Goal: Find specific page/section: Find specific page/section

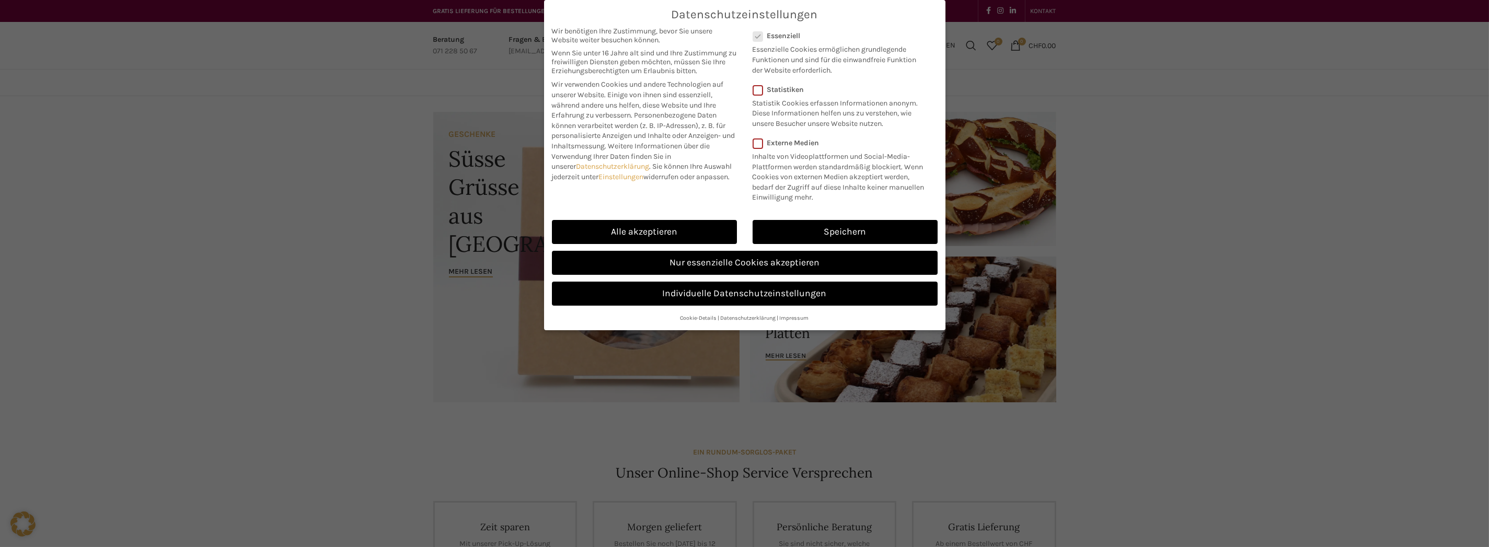
drag, startPoint x: 775, startPoint y: 258, endPoint x: 889, endPoint y: 316, distance: 128.1
click at [775, 258] on link "Nur essenzielle Cookies akzeptieren" at bounding box center [745, 263] width 386 height 24
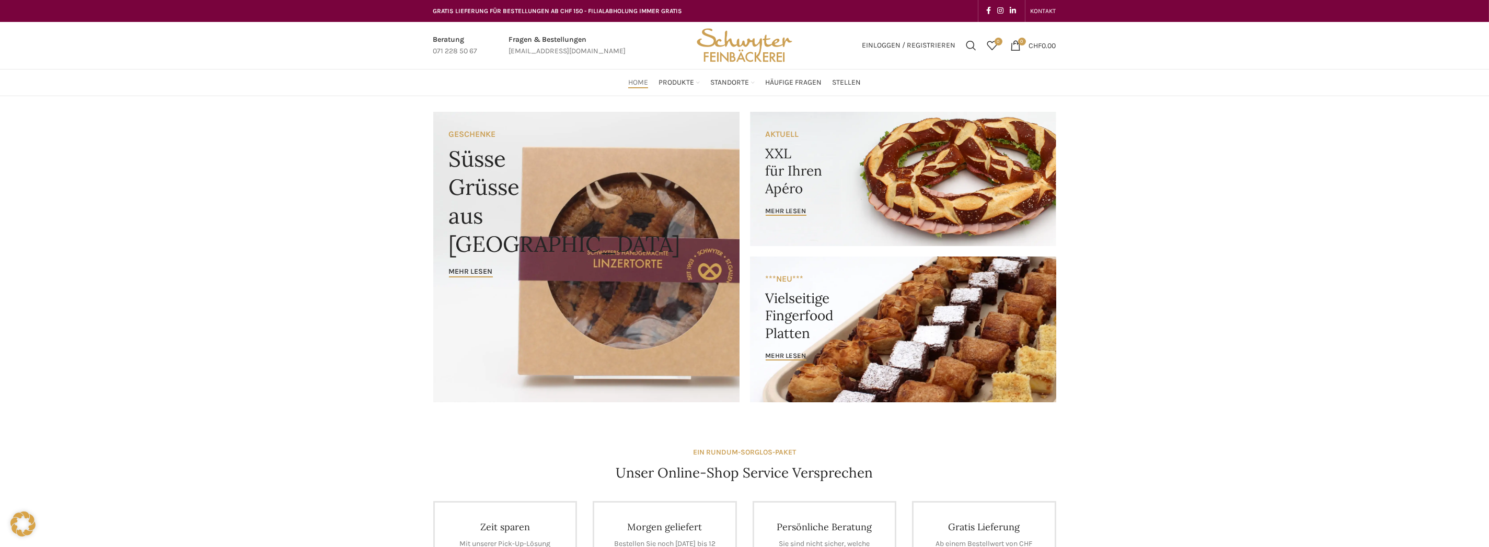
click at [840, 331] on link "Banner link" at bounding box center [903, 330] width 306 height 146
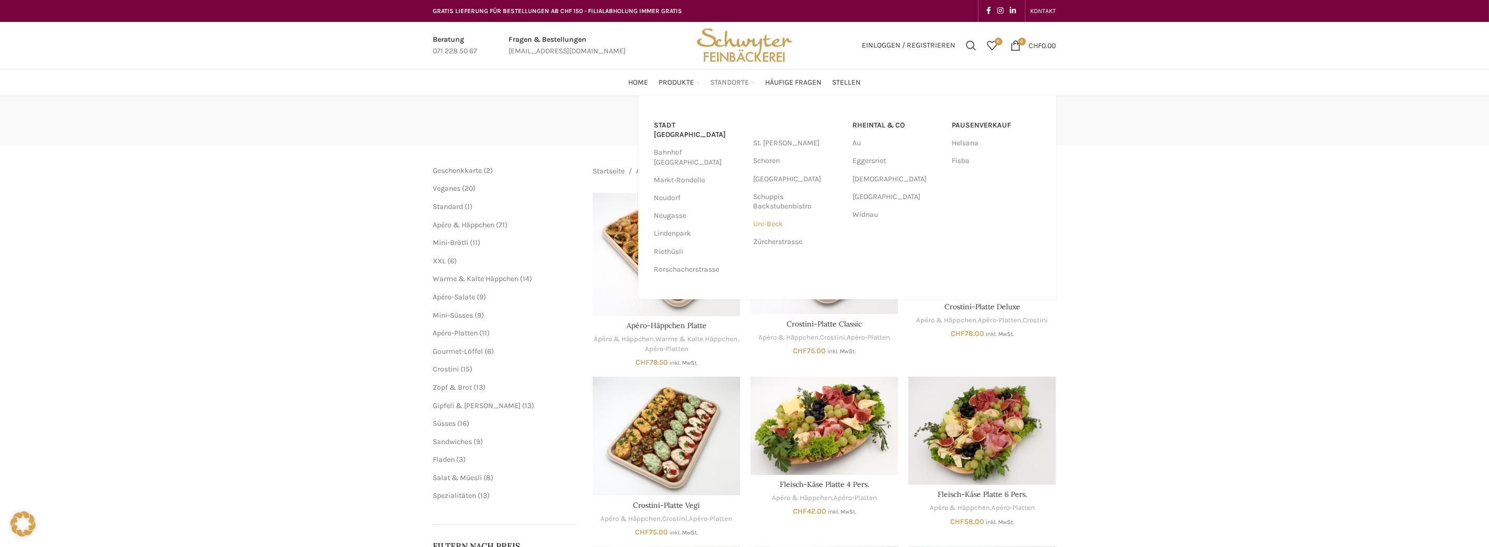
click at [778, 220] on link "Uni-Beck" at bounding box center [797, 224] width 89 height 18
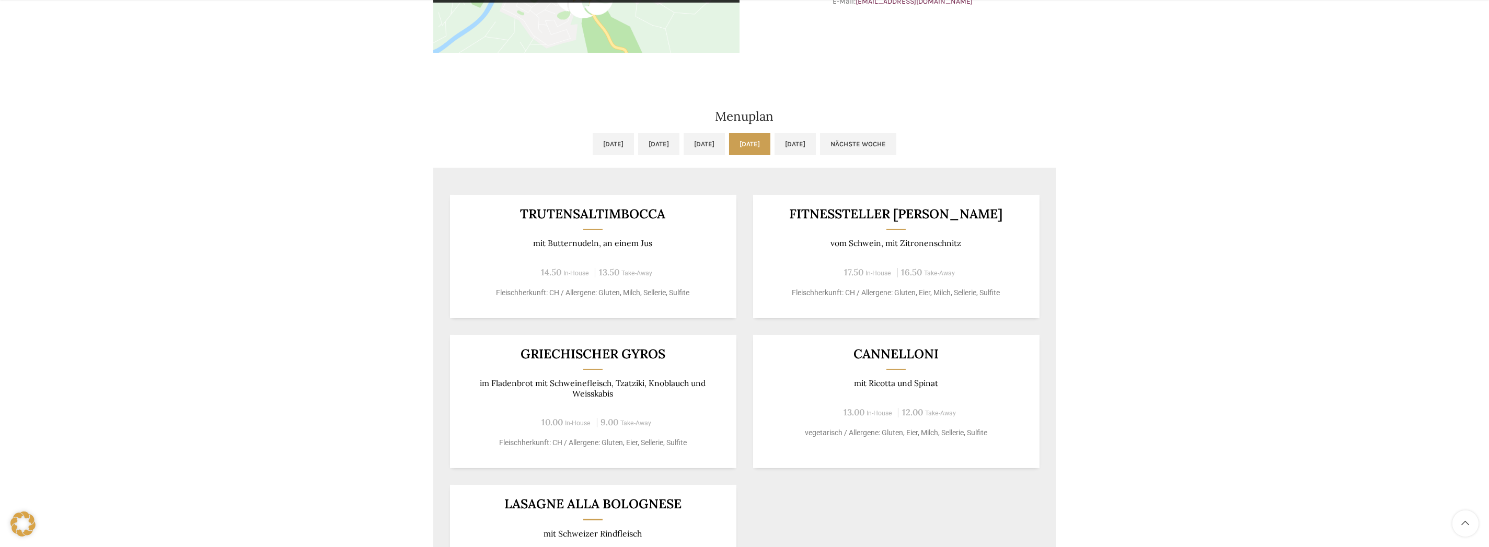
scroll to position [523, 0]
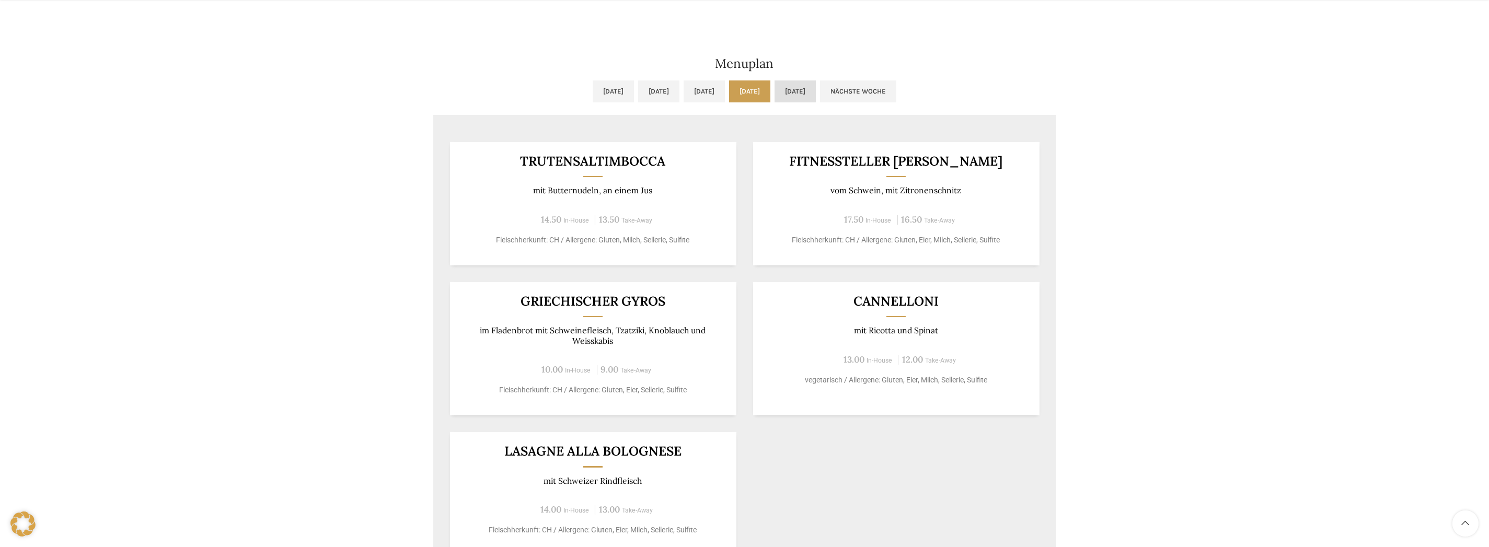
click at [816, 83] on link "Fr, 12.09.2025" at bounding box center [795, 92] width 41 height 22
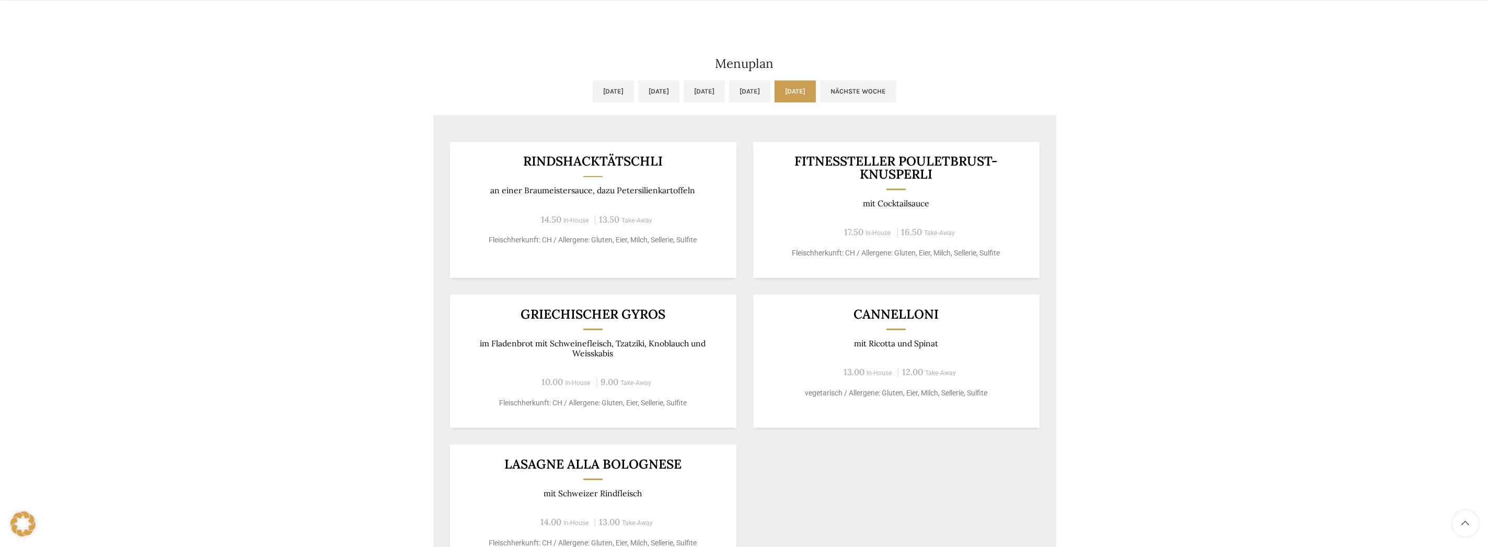
scroll to position [784, 0]
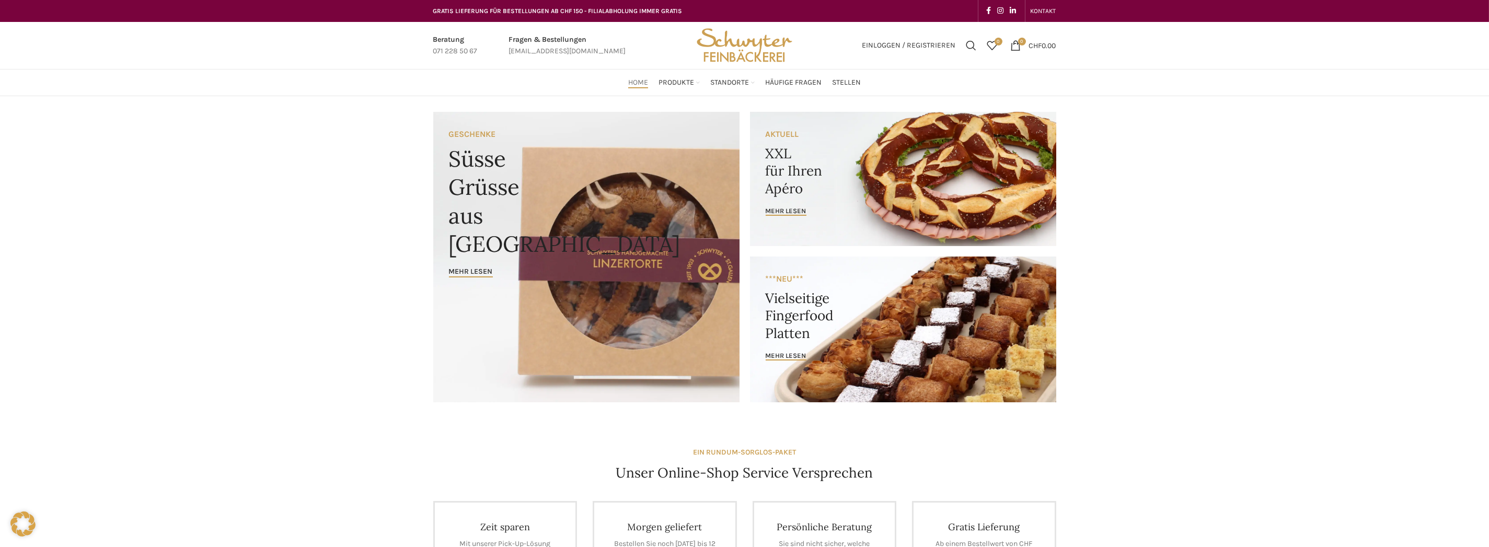
click at [931, 181] on link "Banner link" at bounding box center [903, 179] width 306 height 134
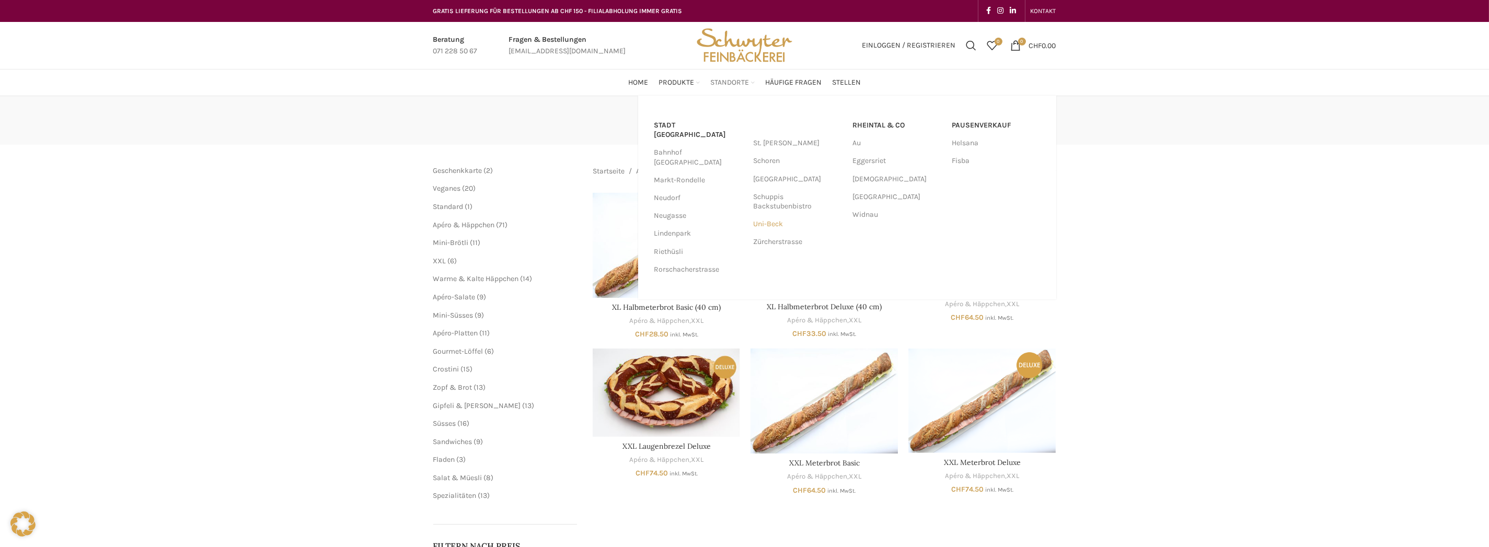
click at [772, 225] on link "Uni-Beck" at bounding box center [797, 224] width 89 height 18
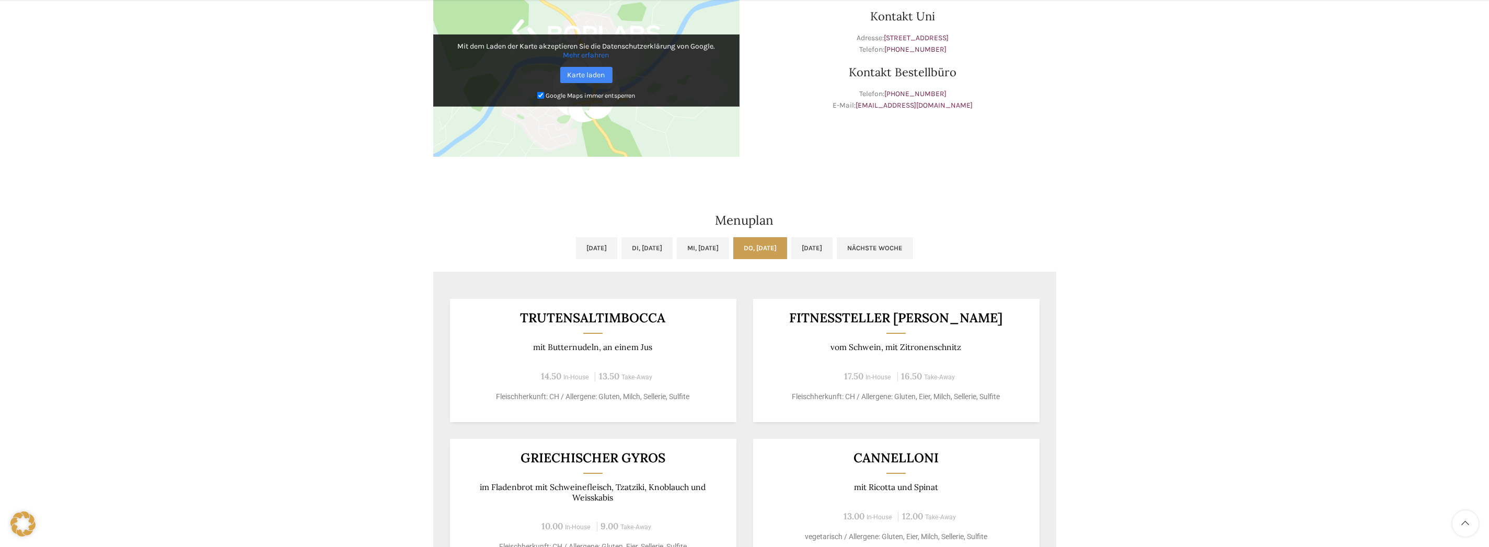
scroll to position [418, 0]
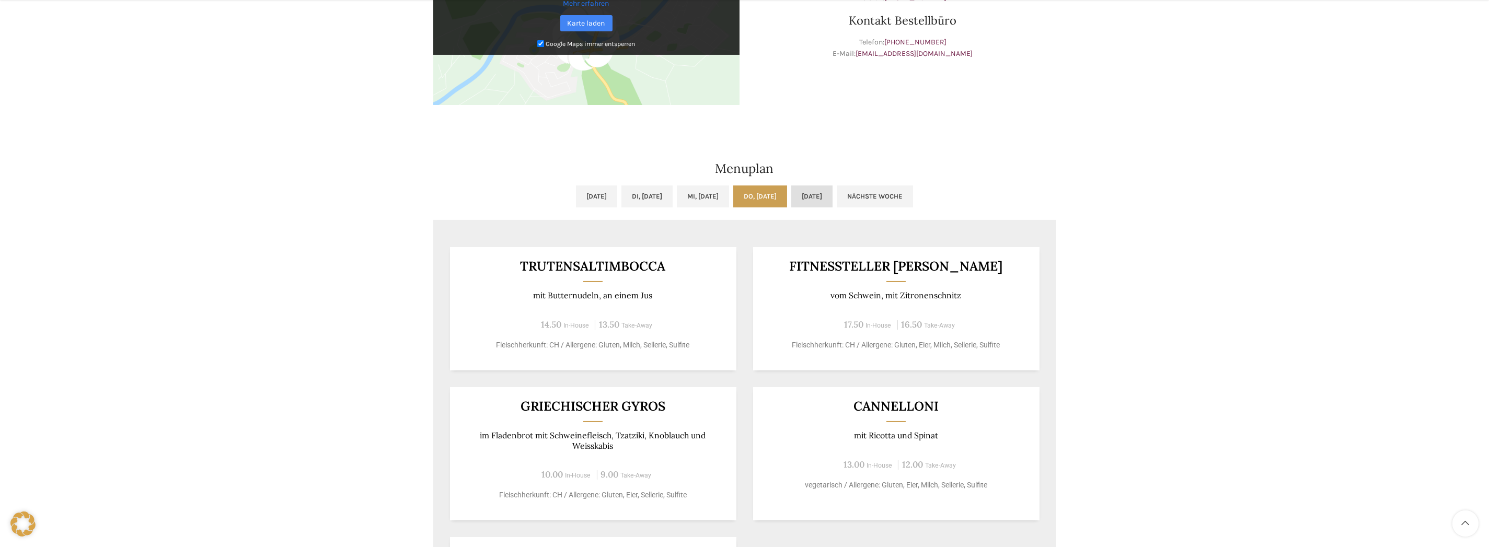
drag, startPoint x: 828, startPoint y: 193, endPoint x: 1221, endPoint y: 229, distance: 394.2
click at [829, 193] on link "Fr, 12.09.2025" at bounding box center [811, 197] width 41 height 22
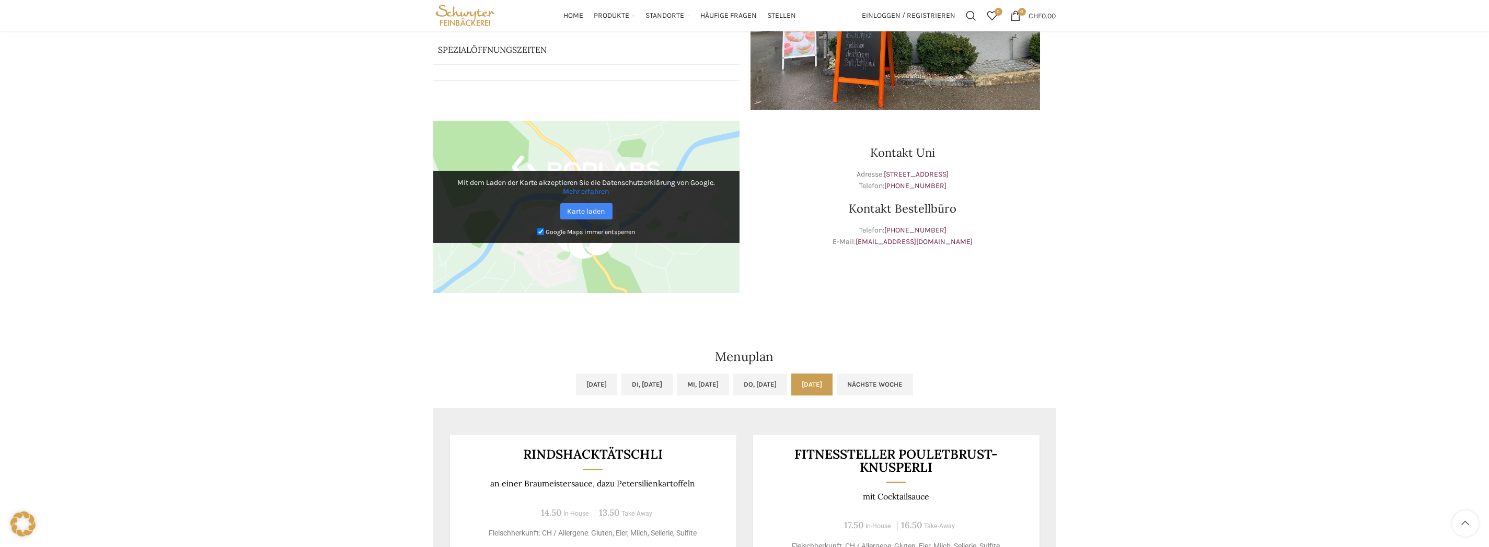
scroll to position [387, 0]
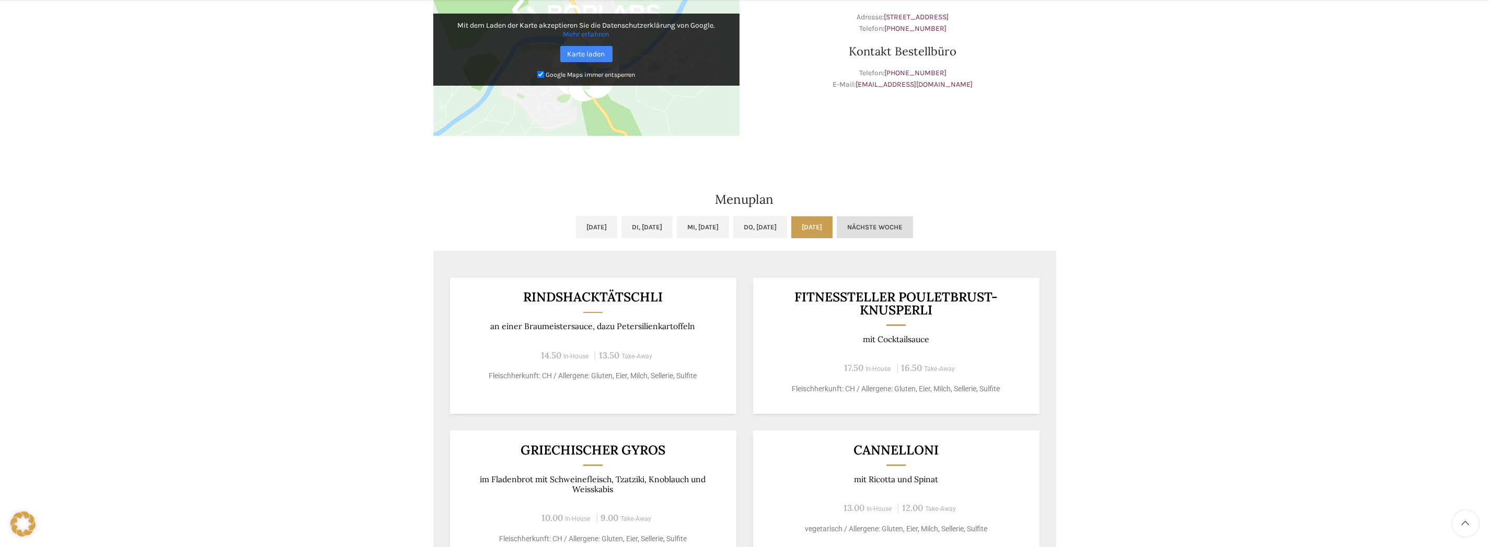
click at [912, 221] on link "Nächste Woche" at bounding box center [875, 227] width 76 height 22
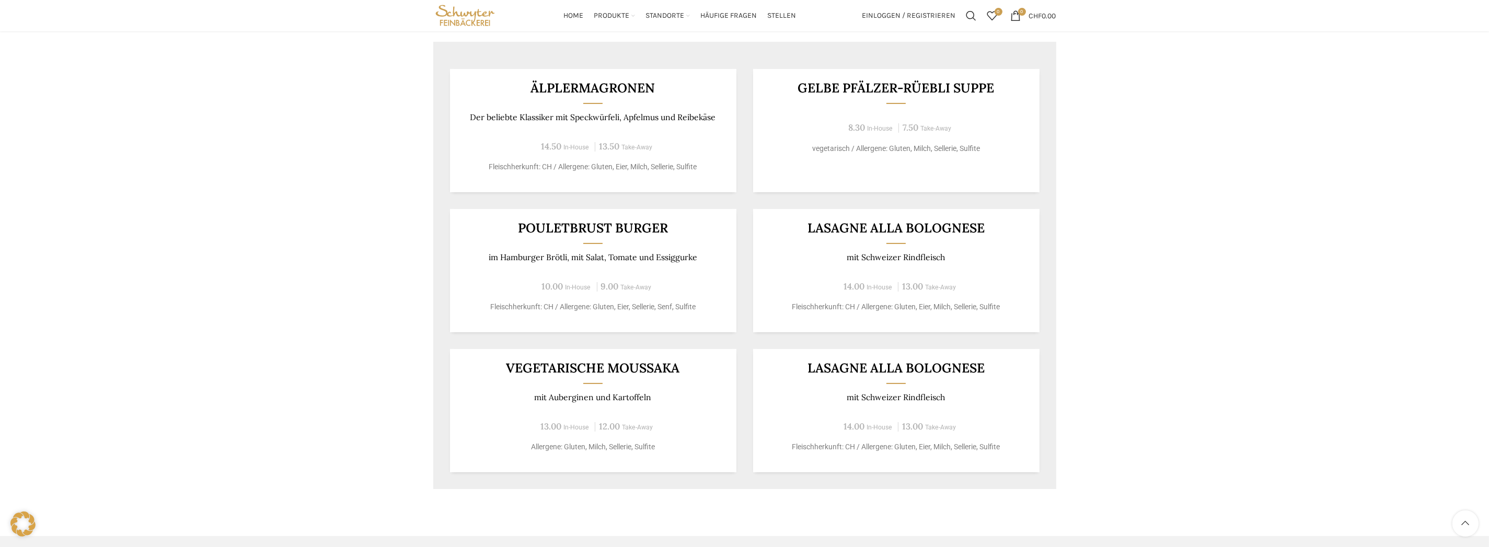
scroll to position [544, 0]
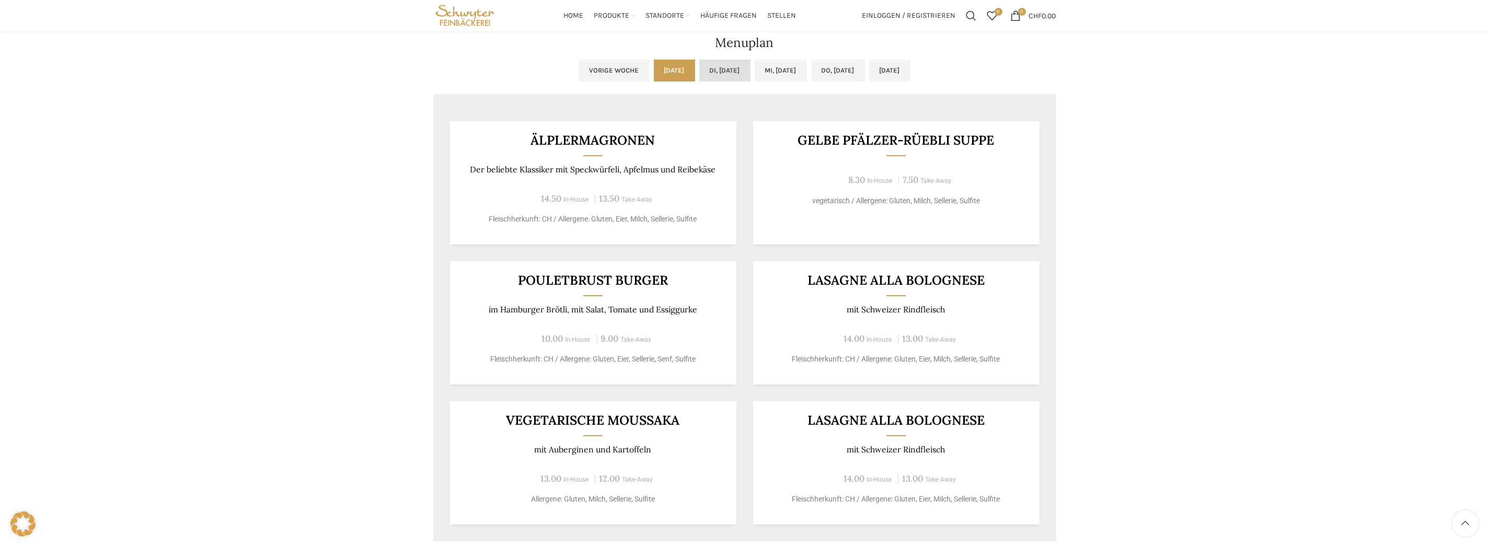
click at [709, 62] on link "Di, 16.09.2025" at bounding box center [724, 71] width 51 height 22
click at [791, 69] on link "Mi, 17.09.2025" at bounding box center [781, 71] width 52 height 22
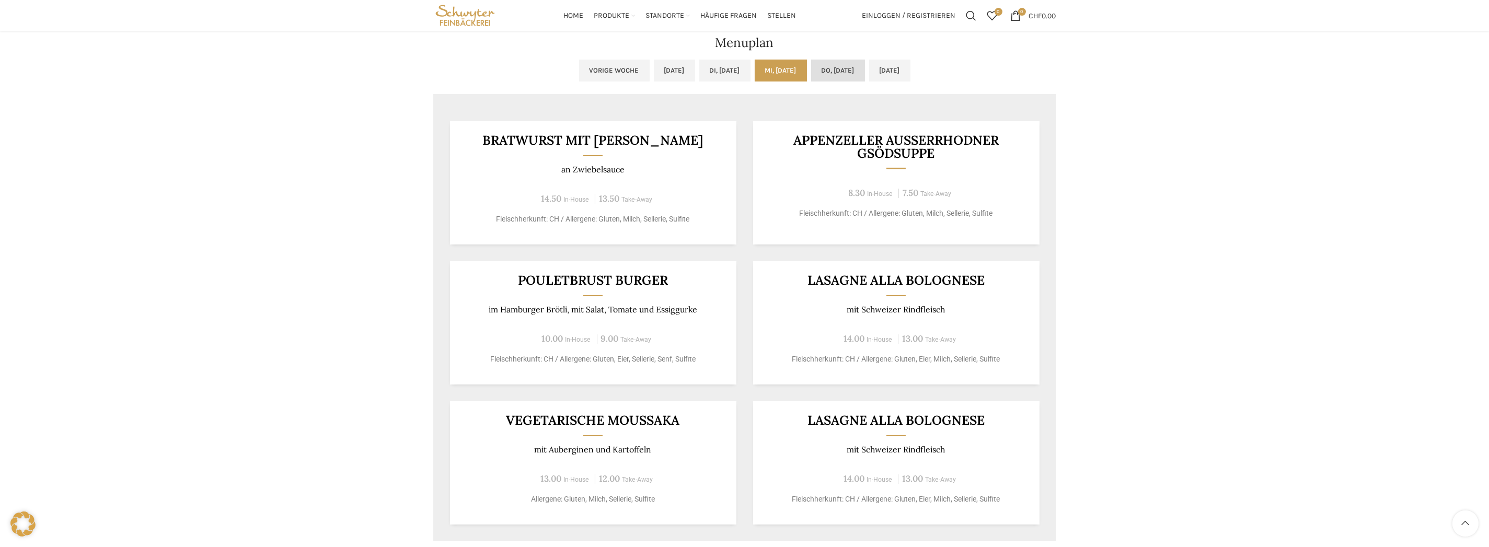
click at [842, 73] on link "Do, 18.09.2025" at bounding box center [838, 71] width 54 height 22
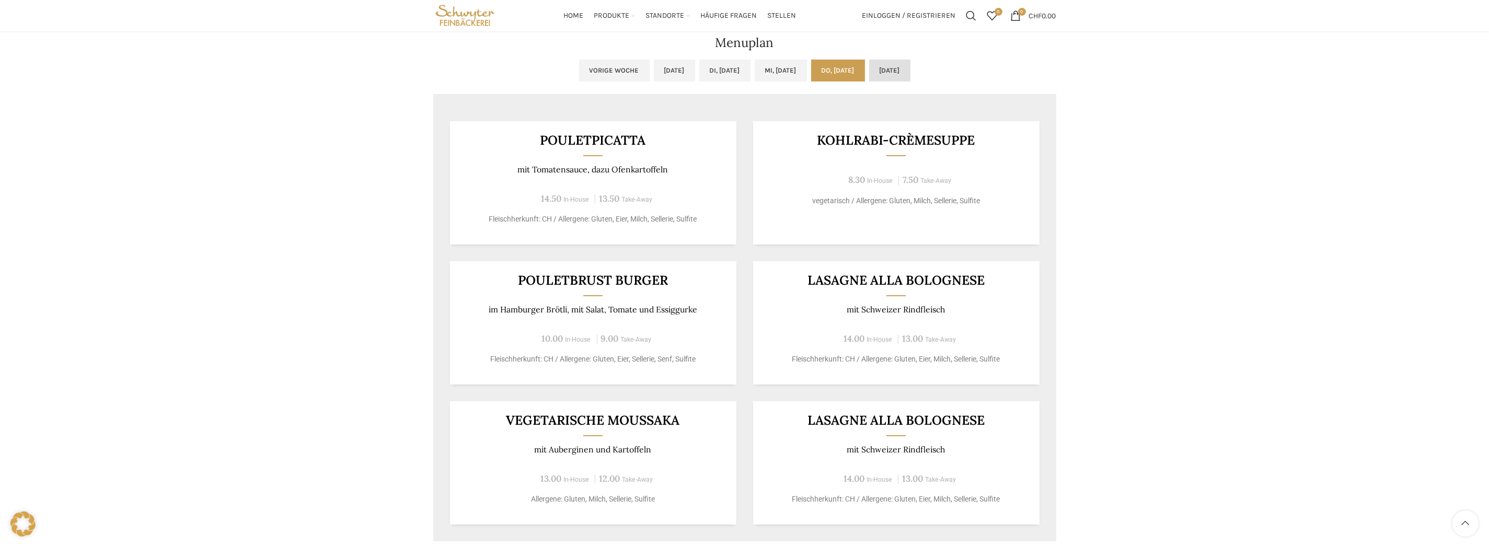
click at [911, 70] on link "Fr, 19.09.2025" at bounding box center [889, 71] width 41 height 22
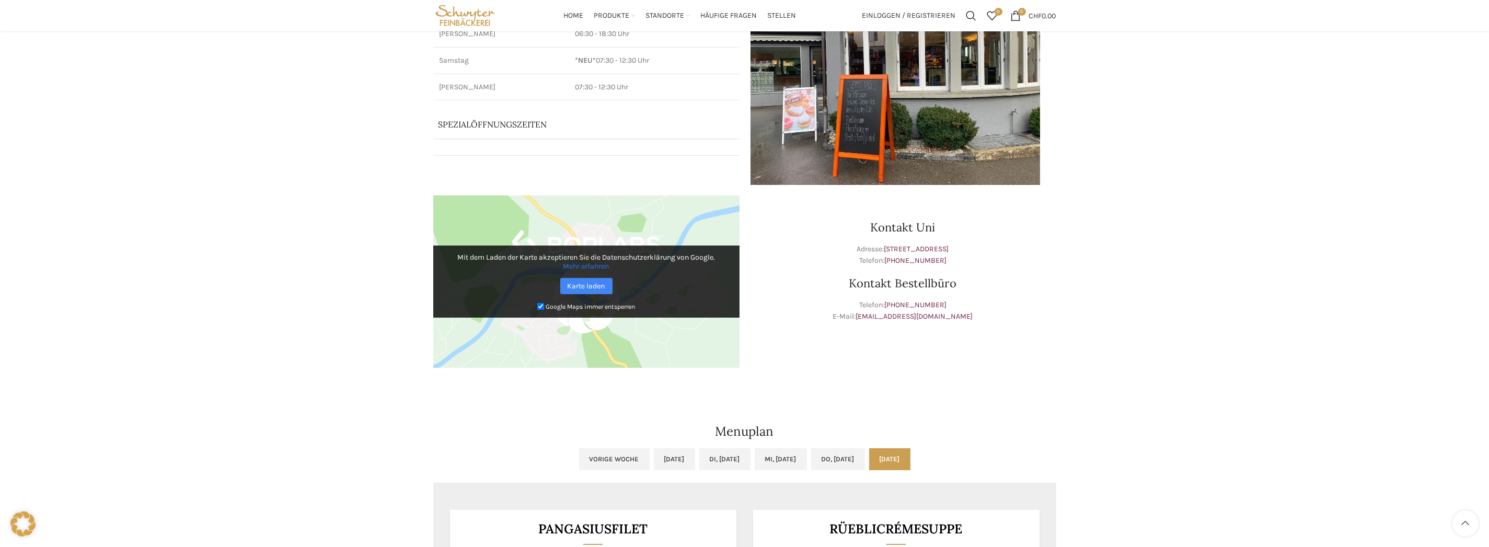
scroll to position [0, 0]
